Goal: Task Accomplishment & Management: Manage account settings

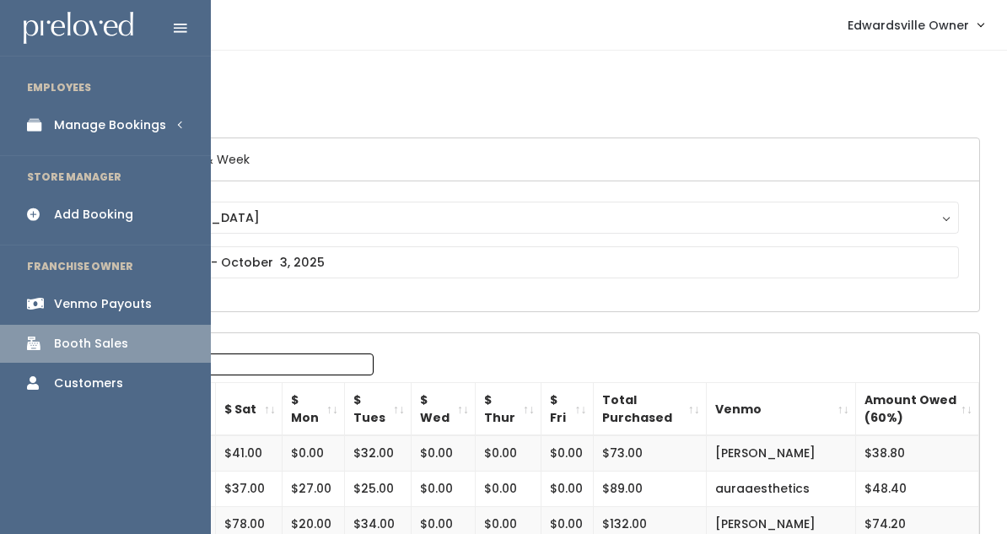
click at [69, 126] on div "Manage Bookings" at bounding box center [110, 125] width 112 height 18
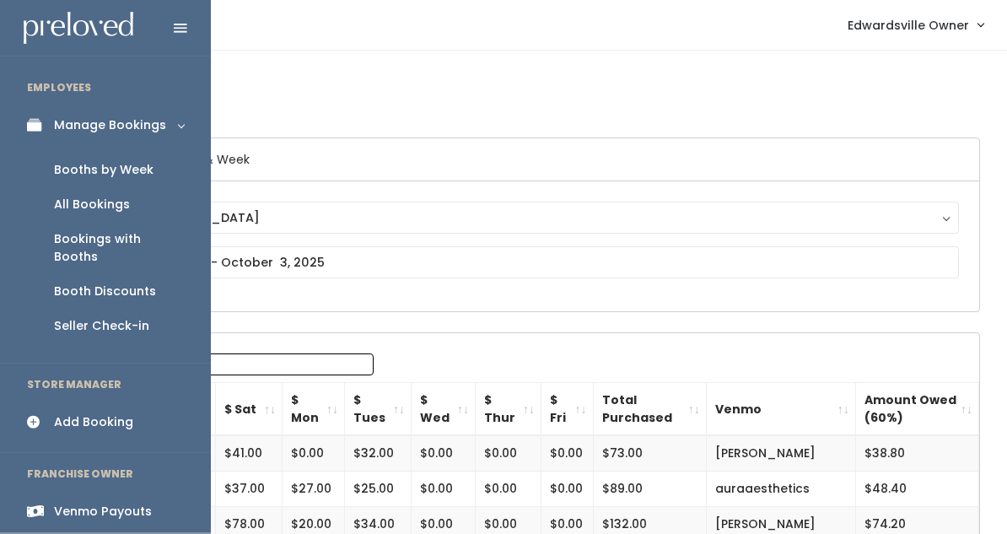
click at [119, 283] on div "Booth Discounts" at bounding box center [105, 292] width 102 height 18
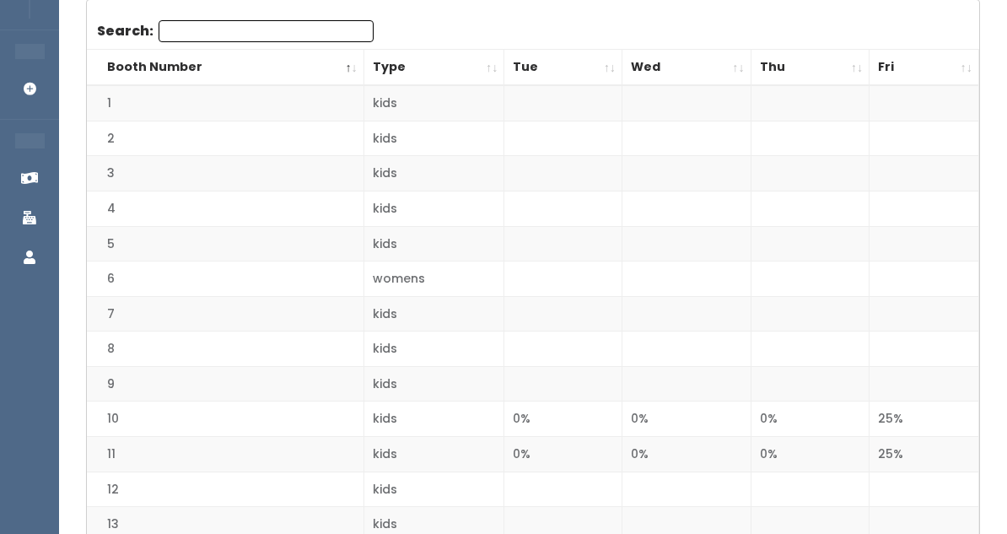
scroll to position [22, 0]
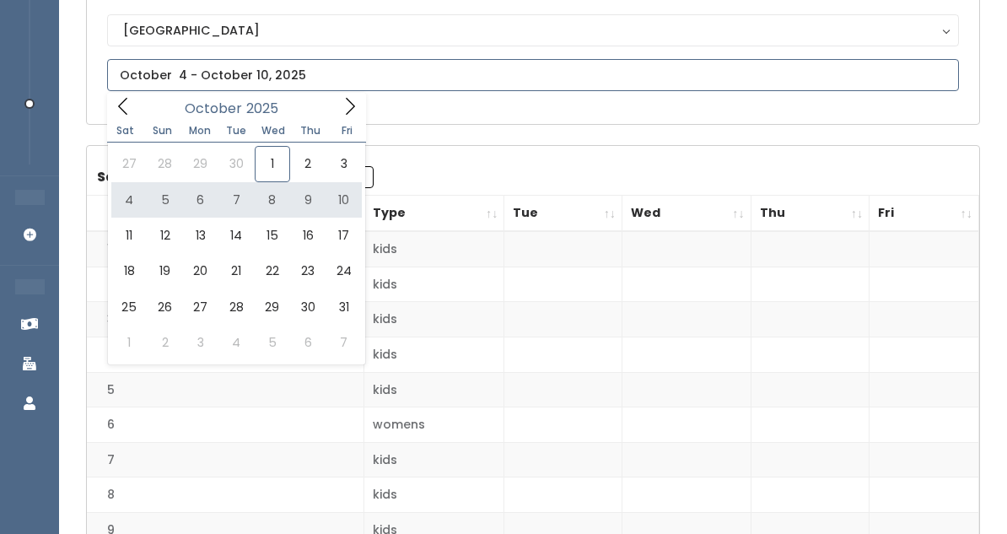
scroll to position [189, 0]
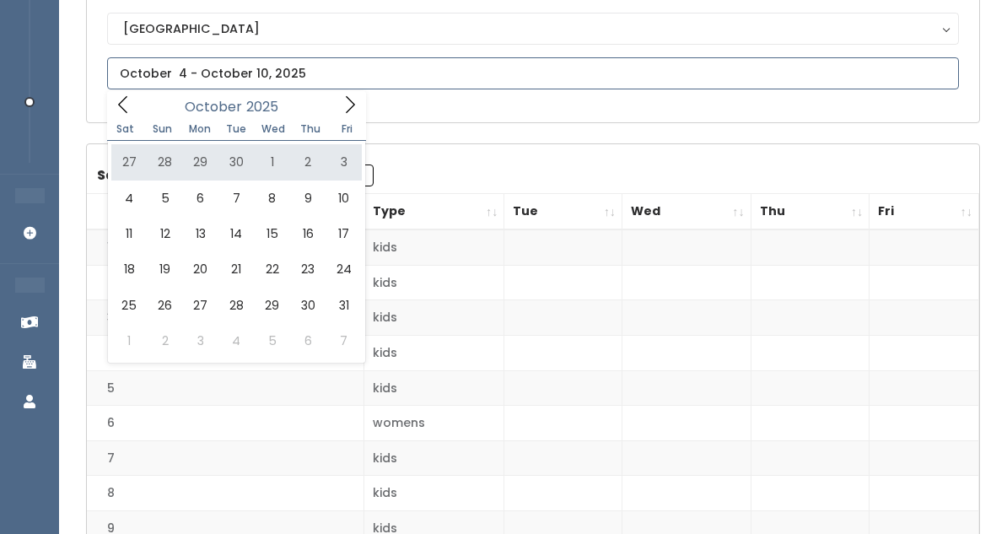
click at [129, 102] on icon at bounding box center [123, 104] width 19 height 19
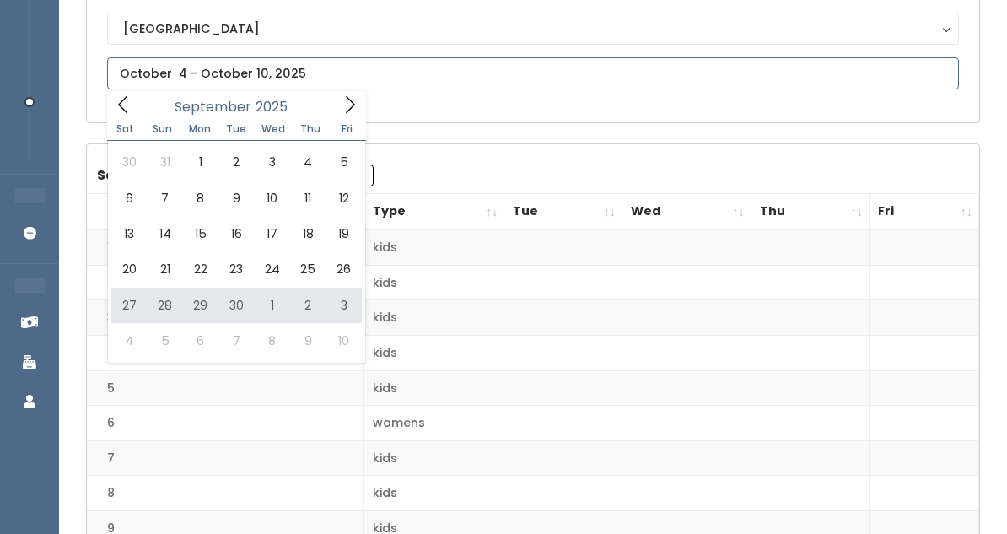
type input "September 27 to October 3"
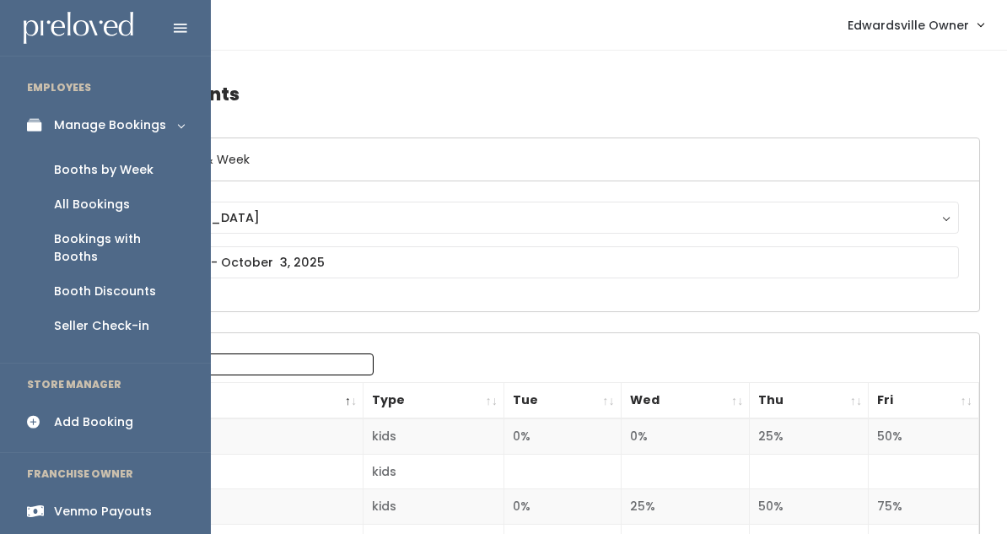
click at [63, 197] on div "All Bookings" at bounding box center [92, 205] width 76 height 18
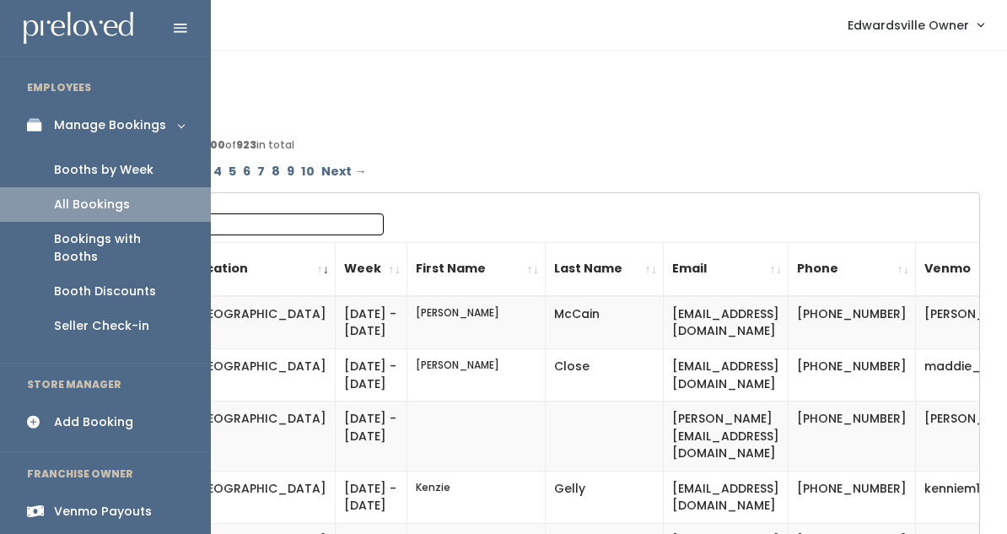
click at [73, 164] on div "Booths by Week" at bounding box center [104, 170] width 100 height 18
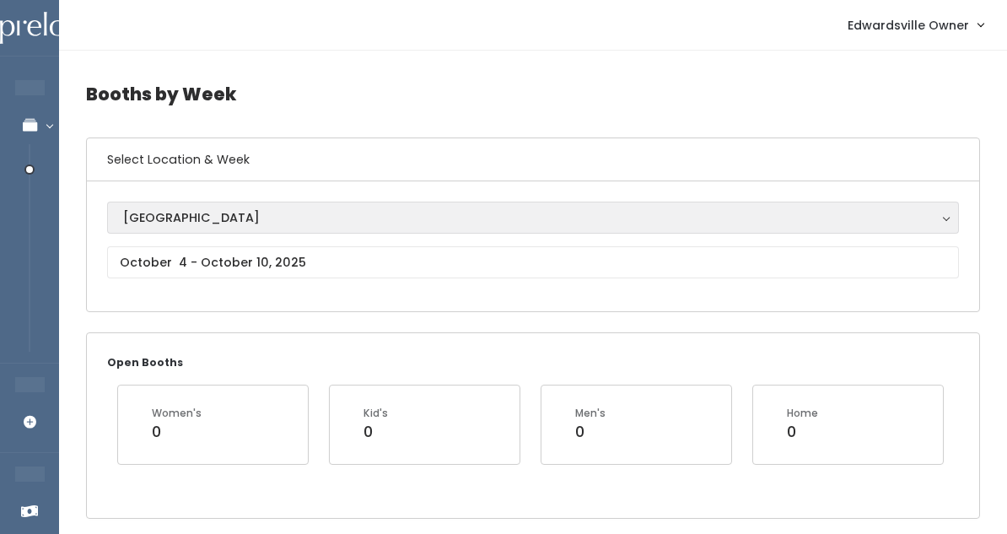
click at [233, 231] on button "Edwardsville" at bounding box center [533, 218] width 852 height 32
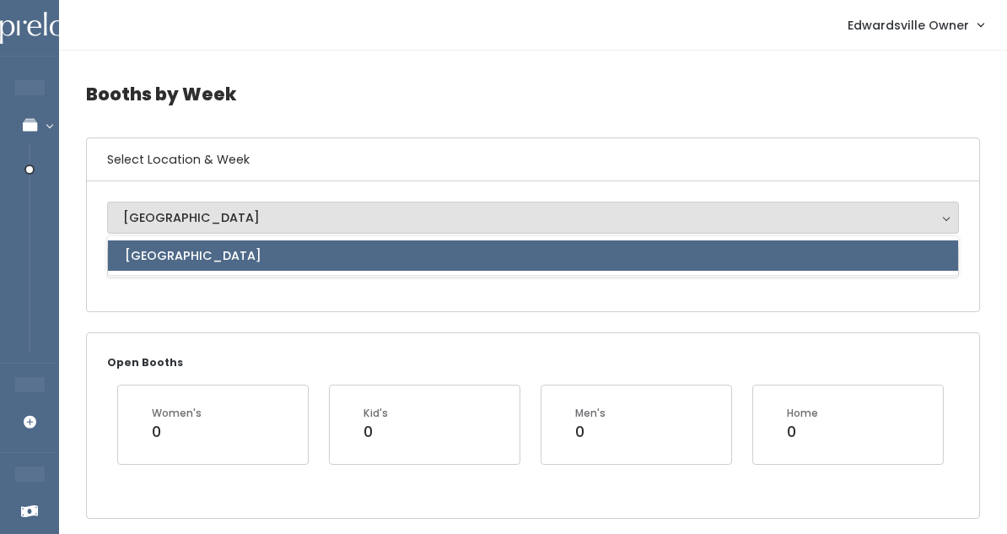
click at [225, 273] on div "Edwardsville" at bounding box center [533, 255] width 852 height 40
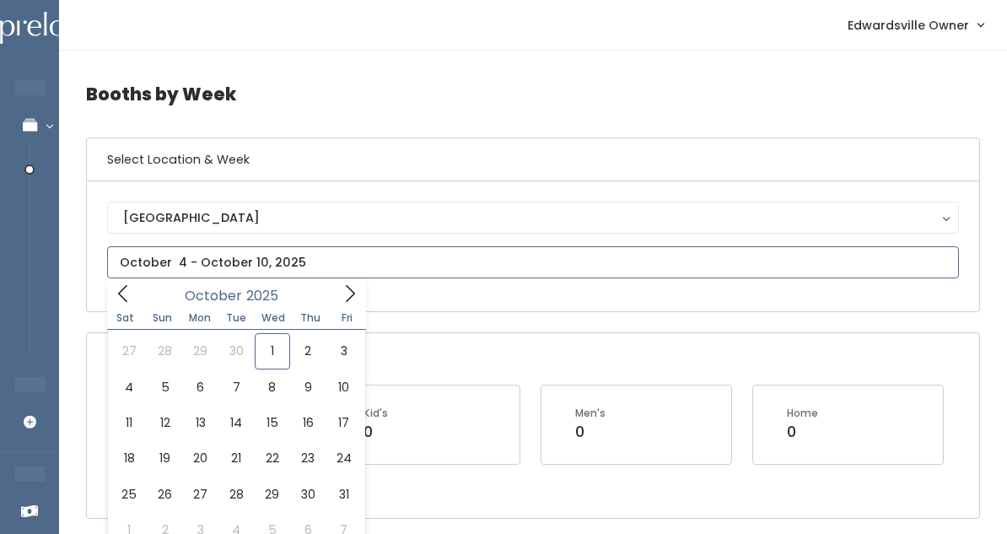
click at [225, 265] on input "text" at bounding box center [533, 262] width 852 height 32
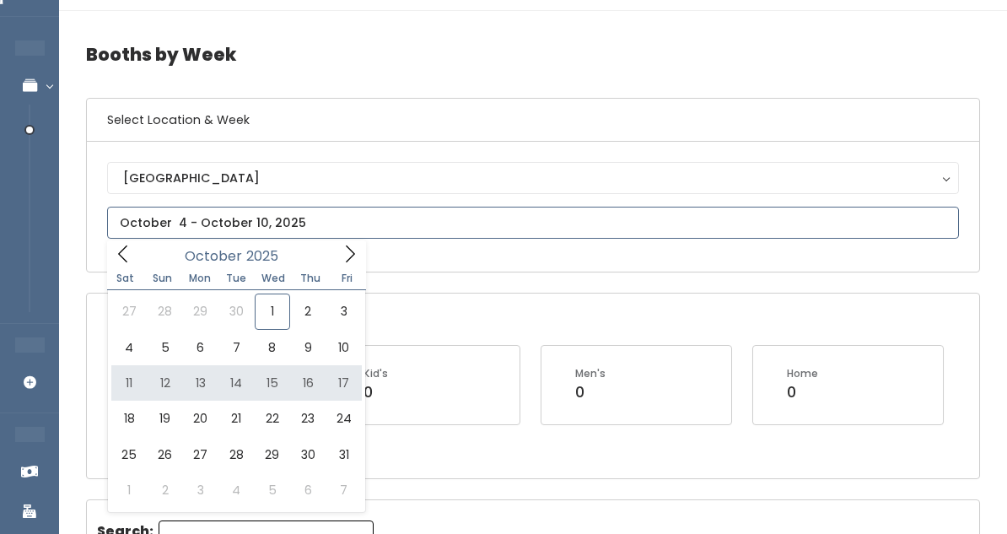
scroll to position [67, 0]
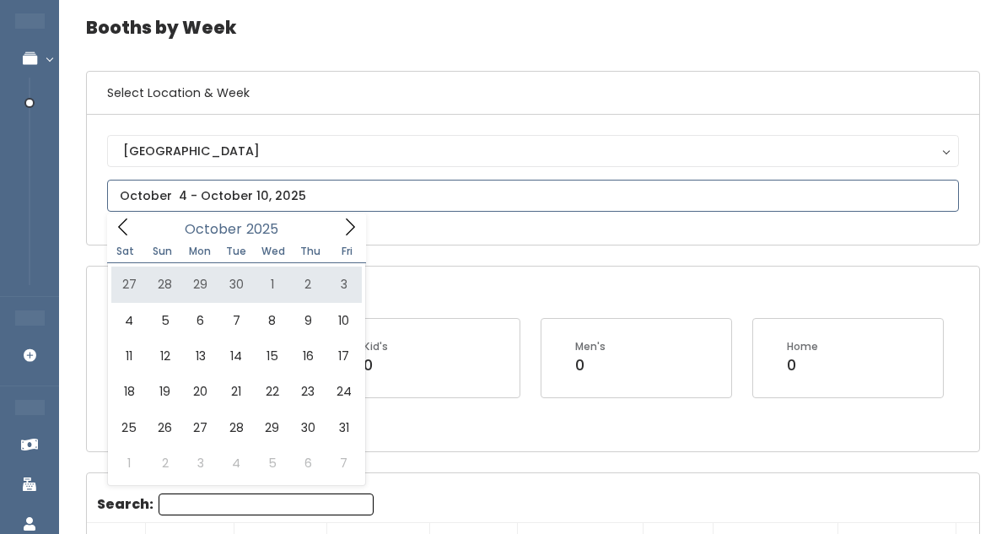
click at [121, 232] on icon at bounding box center [123, 227] width 19 height 19
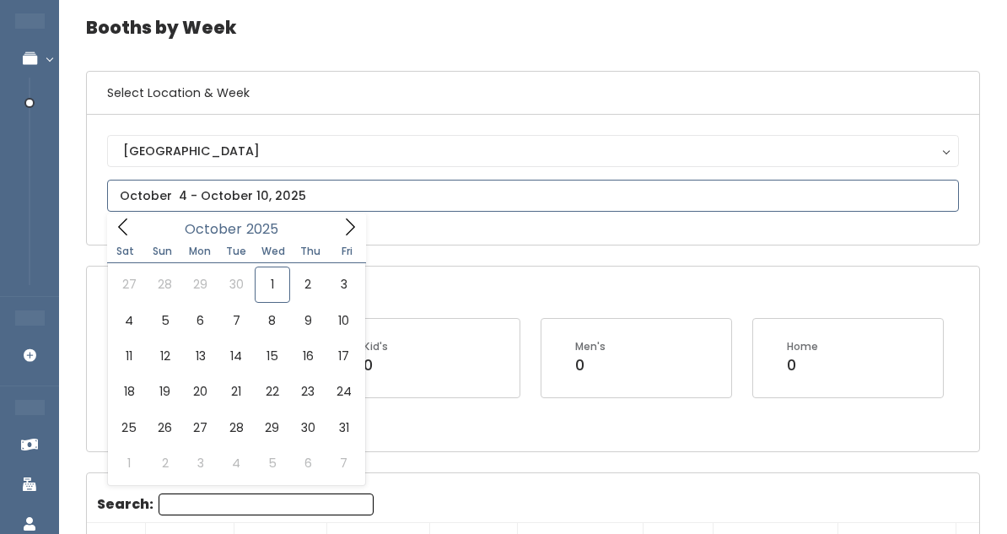
click at [344, 229] on icon at bounding box center [350, 227] width 19 height 19
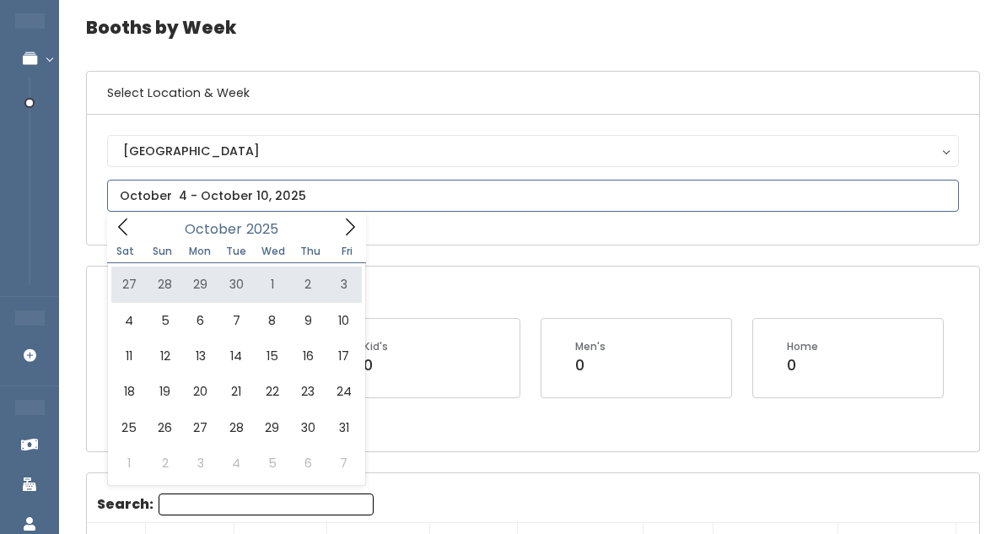
type input "September 27 to October 3"
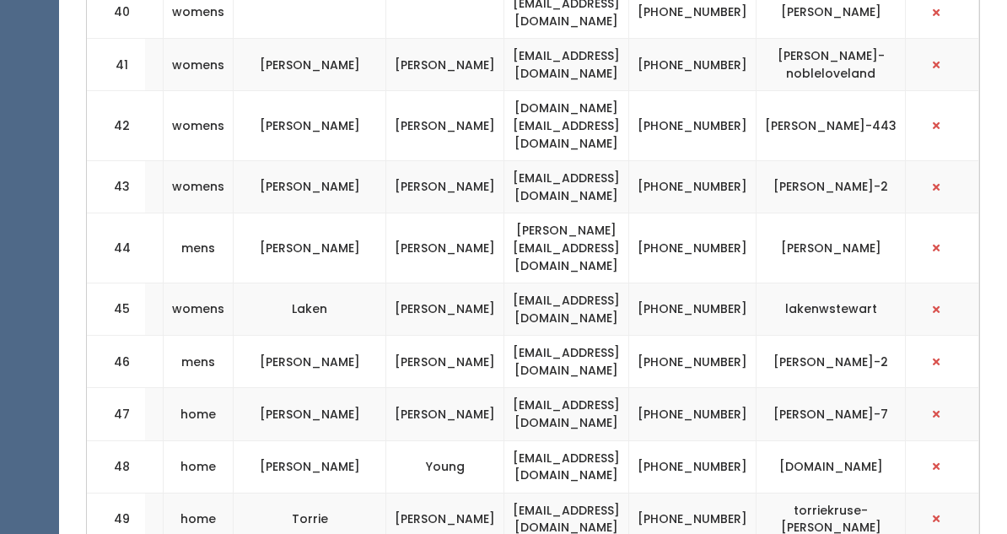
scroll to position [0, 497]
drag, startPoint x: 668, startPoint y: 367, endPoint x: 495, endPoint y: 360, distance: 173.0
click at [504, 493] on td "torrrie.planning@gmail.com" at bounding box center [566, 519] width 125 height 52
copy td "torrrie.planning@gmail.com"
click at [504, 440] on td "[EMAIL_ADDRESS][DOMAIN_NAME]" at bounding box center [566, 466] width 125 height 52
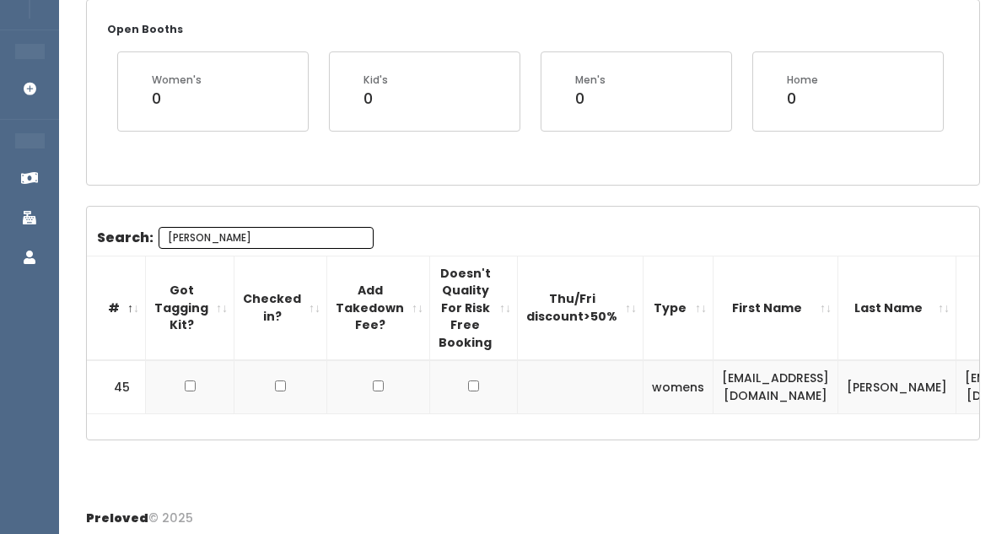
scroll to position [333, 0]
click at [359, 232] on input "[PERSON_NAME]" at bounding box center [266, 238] width 215 height 22
click at [354, 232] on input "[PERSON_NAME]" at bounding box center [266, 238] width 215 height 22
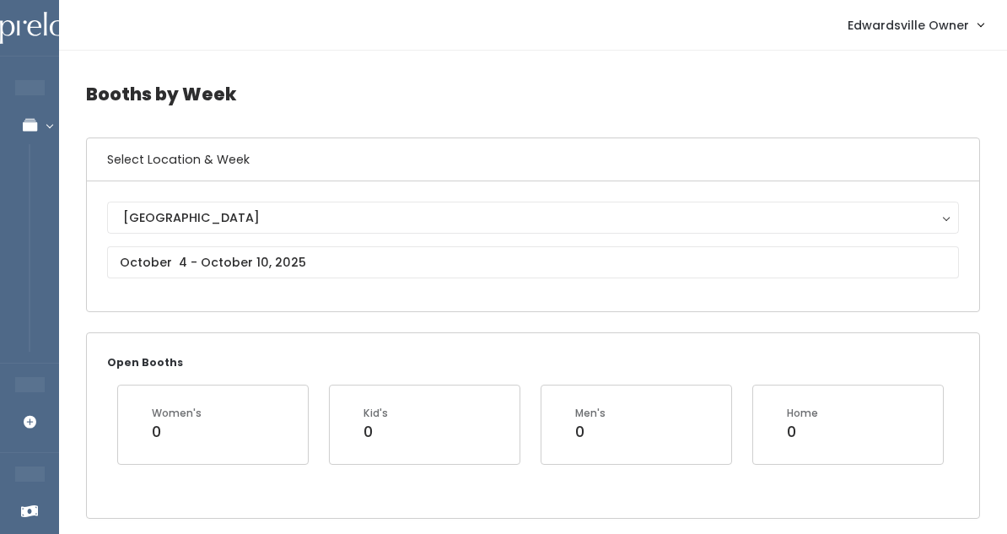
scroll to position [0, 0]
click at [904, 43] on link "Edwardsville Owner" at bounding box center [916, 25] width 170 height 36
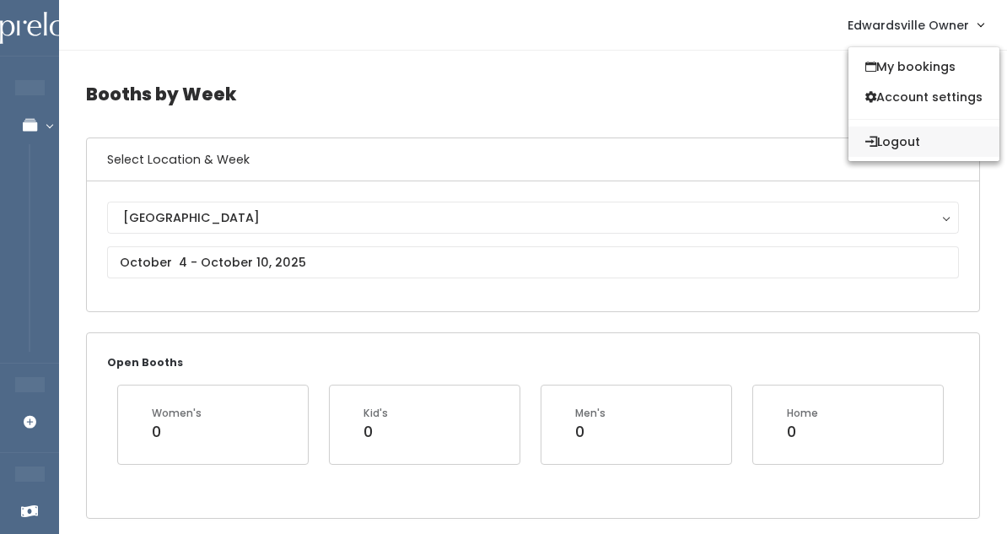
click at [905, 144] on button "Logout" at bounding box center [924, 142] width 151 height 30
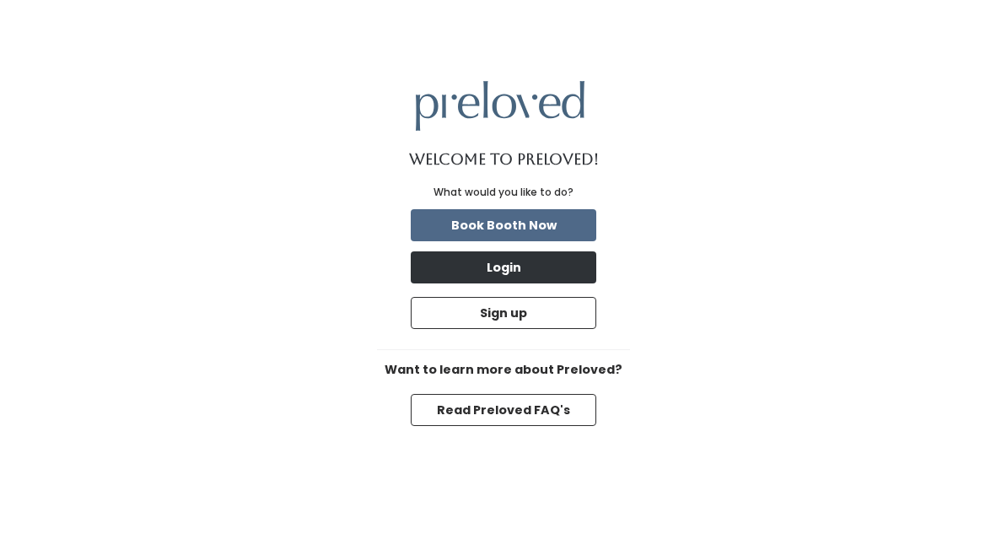
click at [477, 270] on button "Login" at bounding box center [504, 267] width 186 height 32
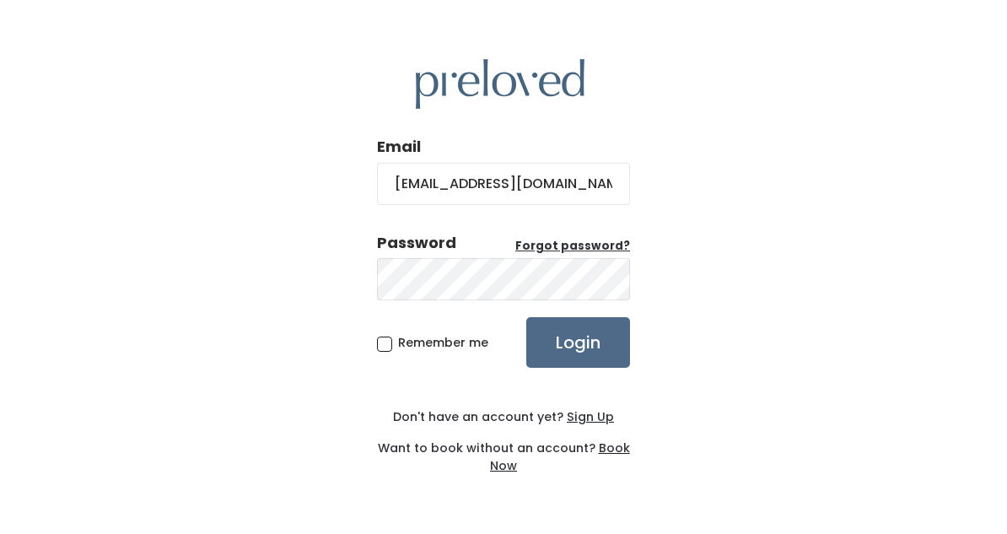
type input "[EMAIL_ADDRESS][DOMAIN_NAME]"
click at [552, 252] on u "Forgot password?" at bounding box center [572, 246] width 115 height 16
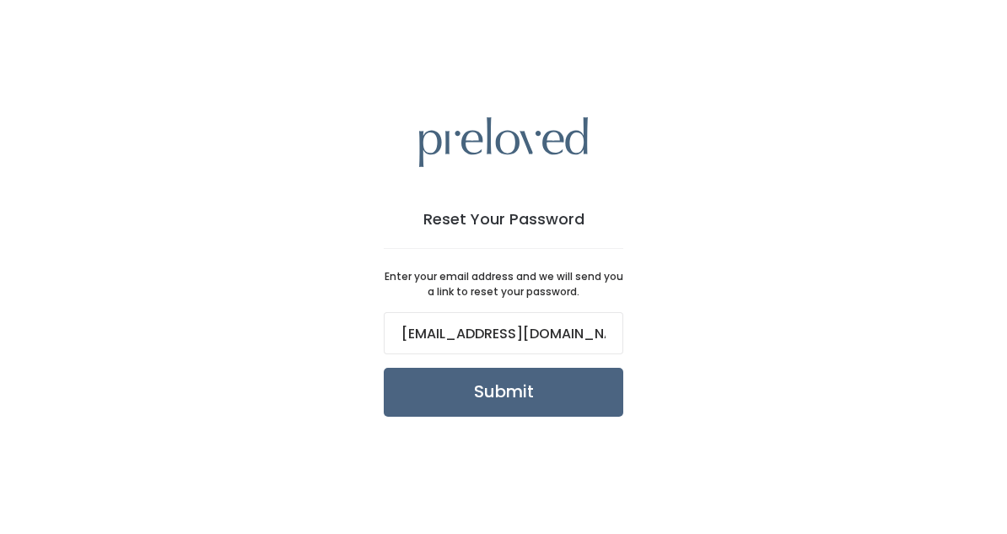
type input "torrrie.planning@gmail.com"
click at [508, 388] on input "Submit" at bounding box center [504, 392] width 240 height 49
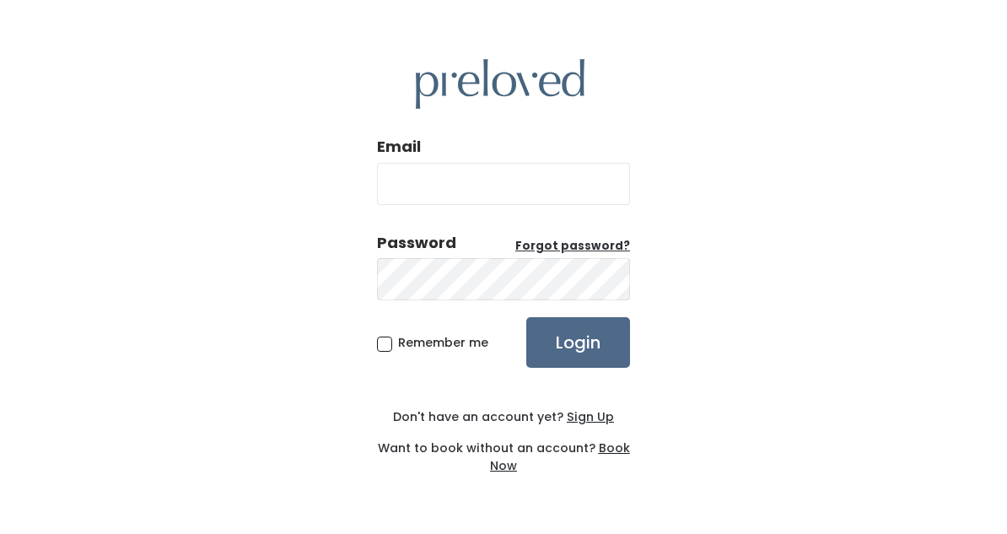
click at [741, 329] on div "Email Password Forgot password? Remember me Login Don't have an account yet? Si…" at bounding box center [503, 267] width 1007 height 534
click at [520, 191] on input "Email" at bounding box center [503, 184] width 253 height 42
paste input "[EMAIL_ADDRESS][DOMAIN_NAME]"
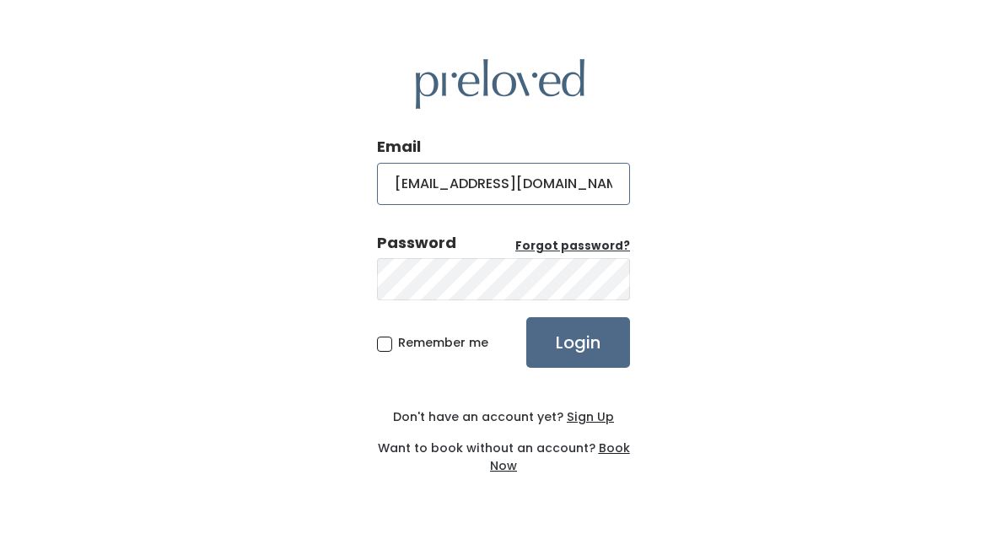
type input "[EMAIL_ADDRESS][DOMAIN_NAME]"
click at [615, 243] on u "Forgot password?" at bounding box center [572, 246] width 115 height 16
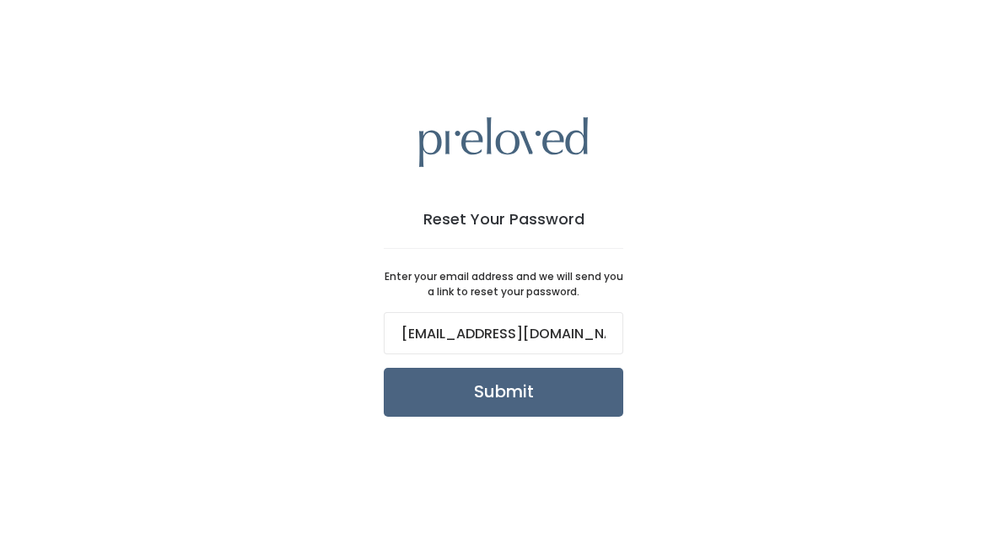
type input "[EMAIL_ADDRESS][DOMAIN_NAME]"
click at [509, 397] on input "Submit" at bounding box center [504, 392] width 240 height 49
